Goal: Entertainment & Leisure: Consume media (video, audio)

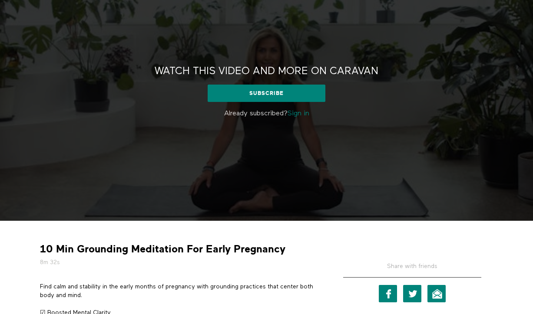
scroll to position [59, 0]
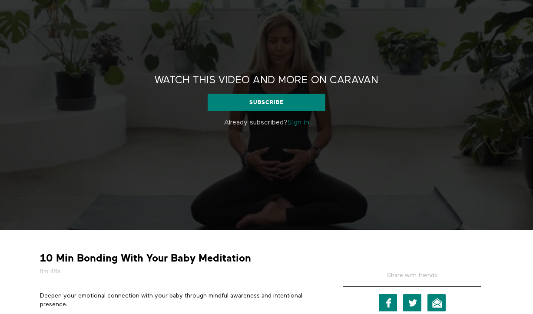
scroll to position [50, 0]
